Goal: Task Accomplishment & Management: Manage account settings

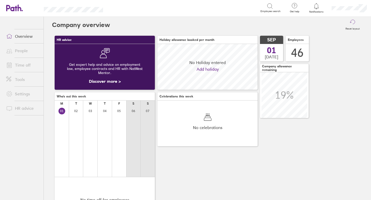
scroll to position [46, 100]
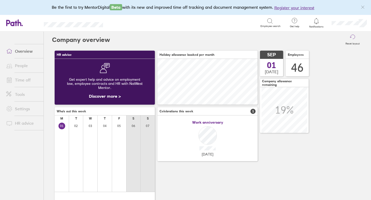
click at [28, 78] on link "Time off" at bounding box center [22, 80] width 41 height 10
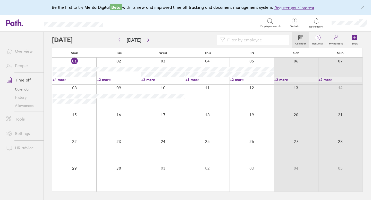
click at [28, 106] on link "Allowances" at bounding box center [22, 106] width 41 height 8
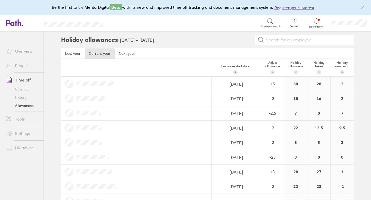
click at [26, 78] on link "Time off" at bounding box center [22, 80] width 41 height 10
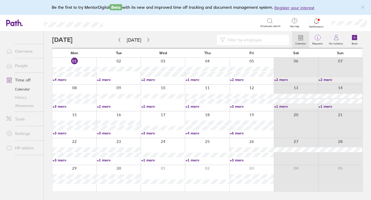
click at [318, 38] on span "1" at bounding box center [317, 38] width 17 height 4
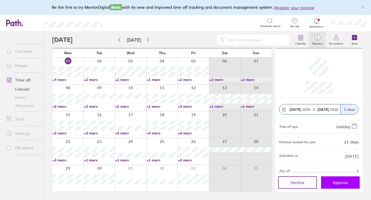
click at [340, 181] on span "Approve" at bounding box center [341, 183] width 16 height 5
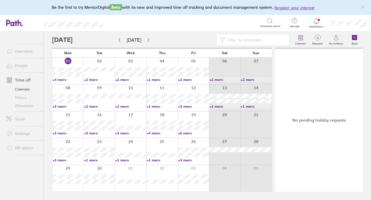
click at [22, 108] on link "Allowances" at bounding box center [22, 106] width 41 height 8
